Goal: Find specific page/section: Find specific page/section

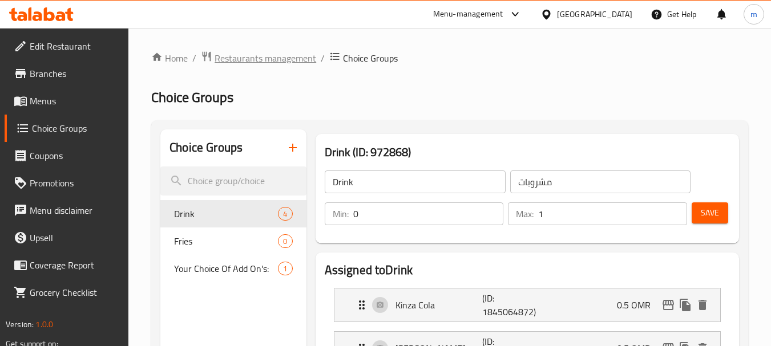
click at [291, 61] on span "Restaurants management" at bounding box center [266, 58] width 102 height 14
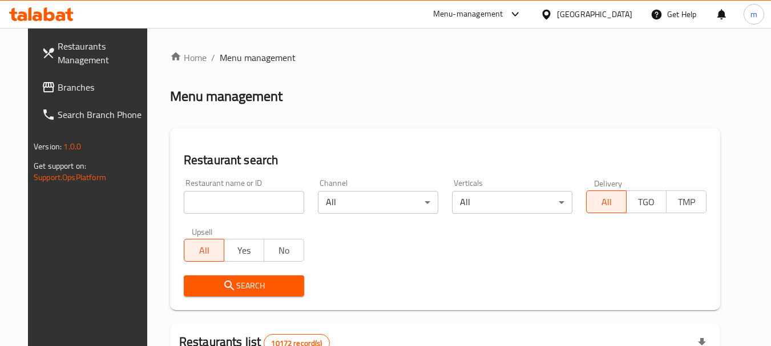
click at [58, 94] on span "Branches" at bounding box center [103, 87] width 90 height 14
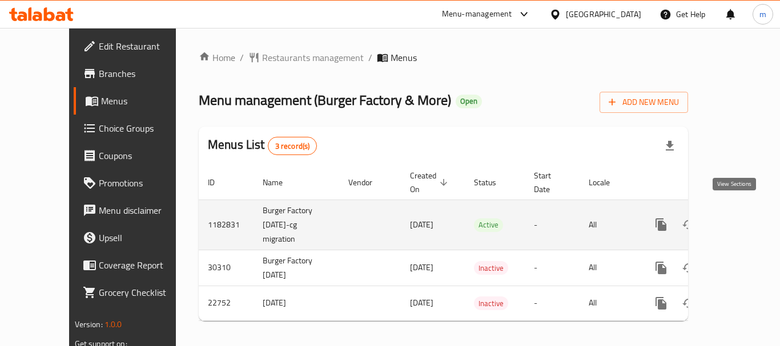
click at [736, 218] on icon "enhanced table" at bounding box center [743, 225] width 14 height 14
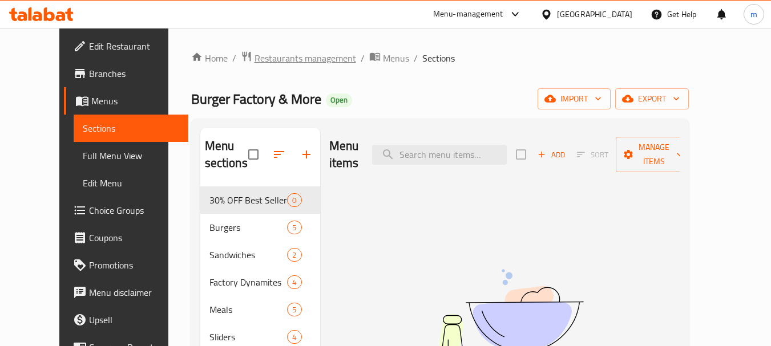
click at [255, 54] on span "Restaurants management" at bounding box center [306, 58] width 102 height 14
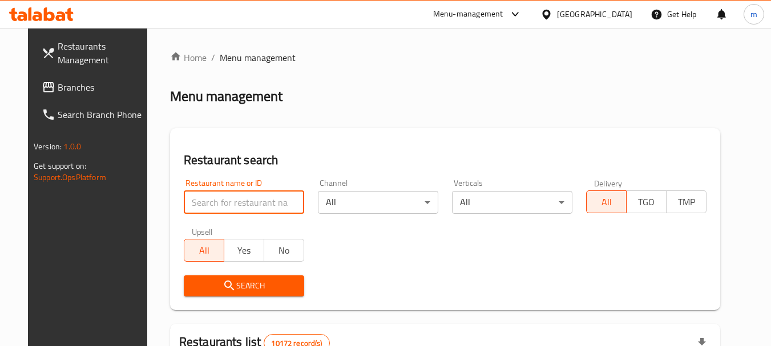
click at [250, 198] on input "search" at bounding box center [244, 202] width 120 height 23
paste input "12007"
type input "12007"
click at [250, 286] on span "Search" at bounding box center [244, 286] width 102 height 14
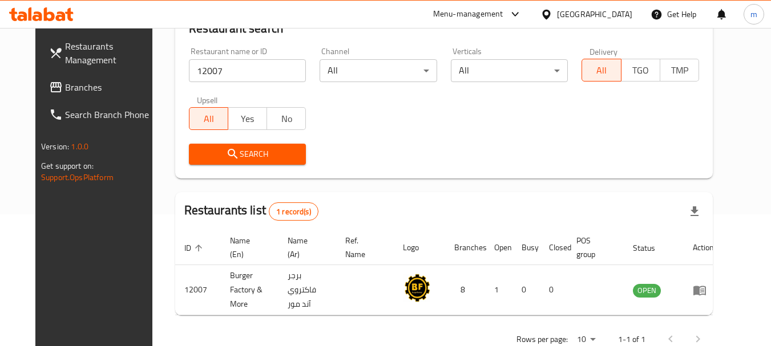
scroll to position [153, 0]
